Goal: Navigation & Orientation: Find specific page/section

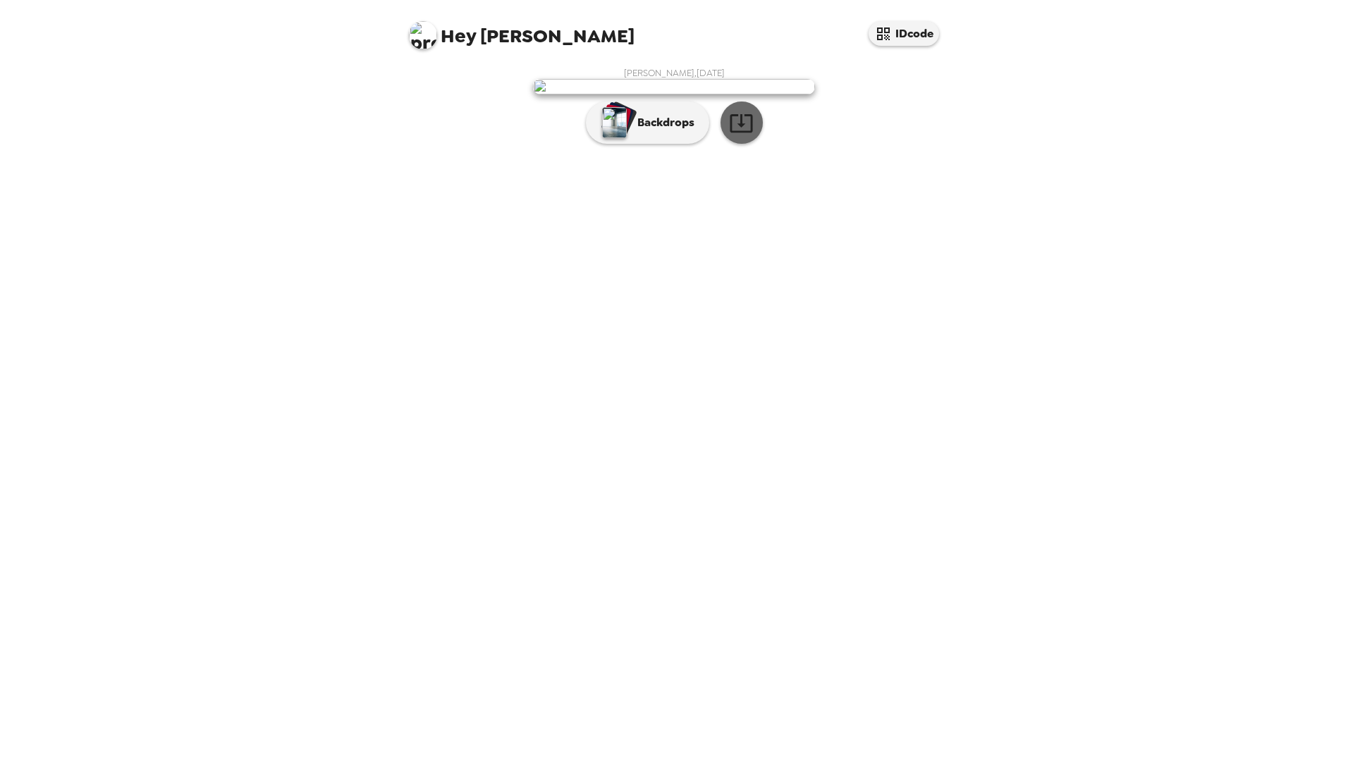
click at [742, 135] on icon "button" at bounding box center [741, 123] width 25 height 25
